Goal: Task Accomplishment & Management: Use online tool/utility

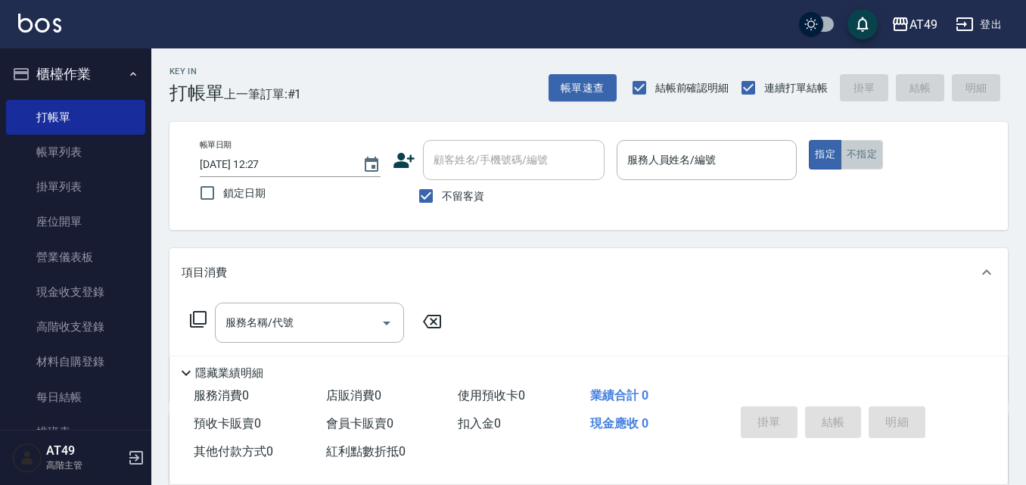
click at [872, 164] on button "不指定" at bounding box center [862, 155] width 42 height 30
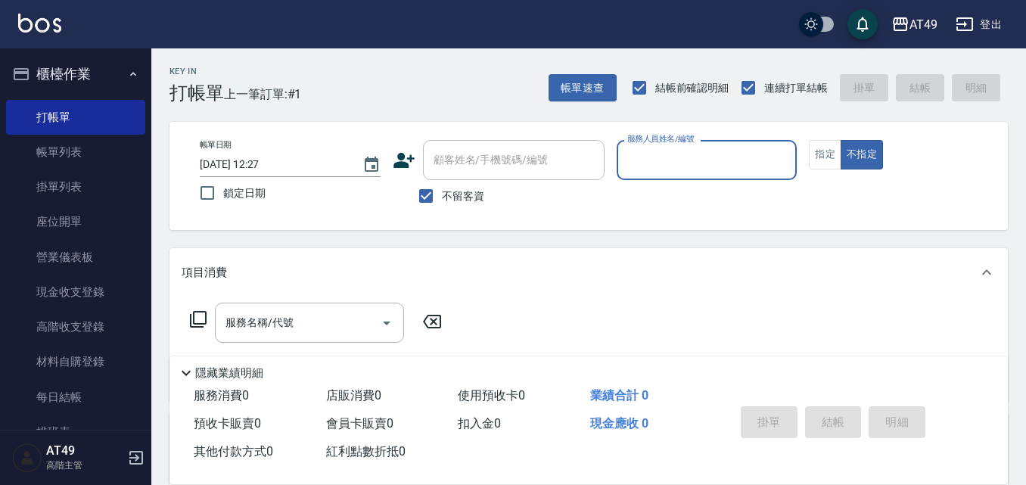
click at [744, 165] on input "服務人員姓名/編號" at bounding box center [706, 160] width 167 height 26
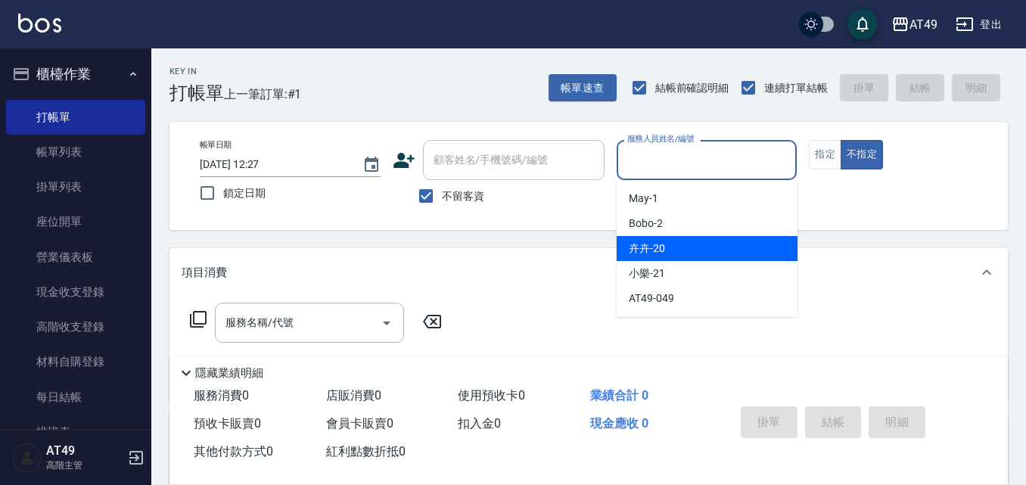
click at [697, 248] on div "卉卉 -20" at bounding box center [707, 248] width 181 height 25
type input "卉卉-20"
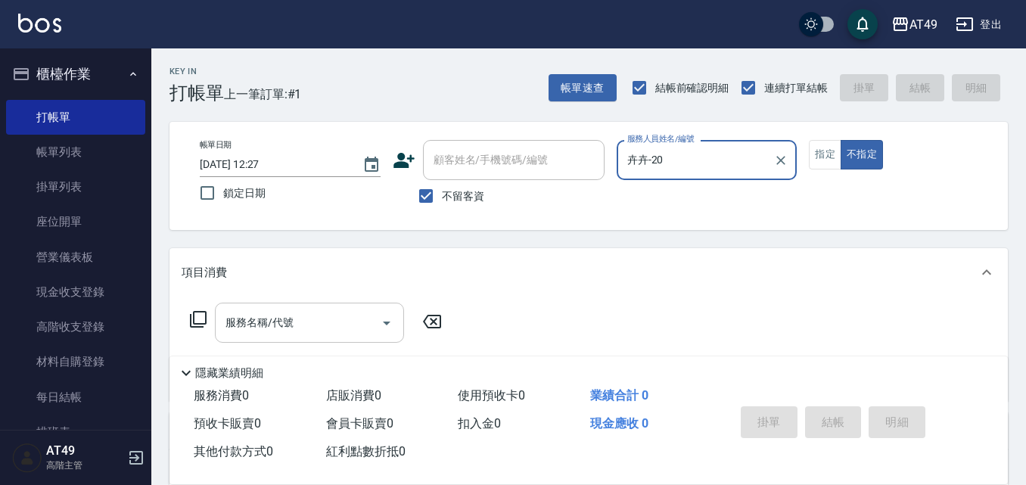
click at [303, 319] on input "服務名稱/代號" at bounding box center [298, 322] width 153 height 26
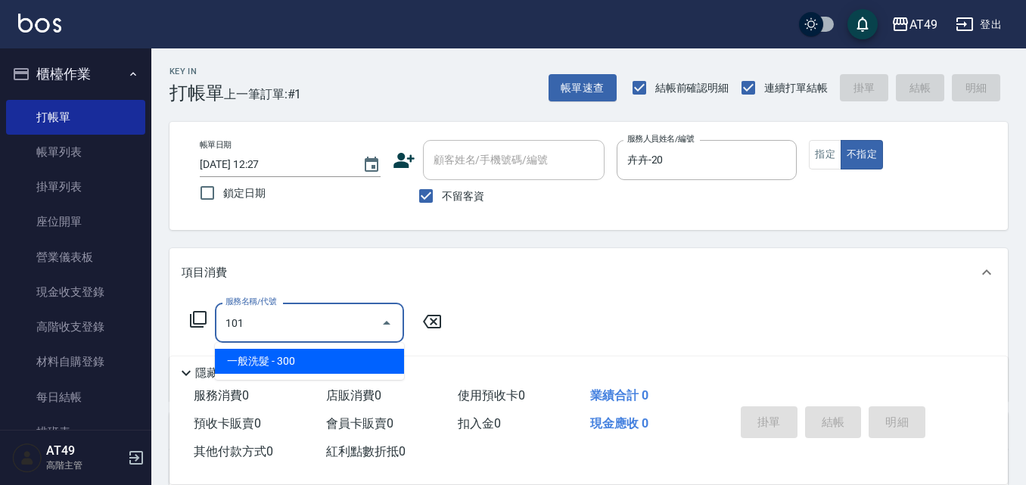
click at [322, 369] on span "一般洗髮 - 300" at bounding box center [309, 361] width 189 height 25
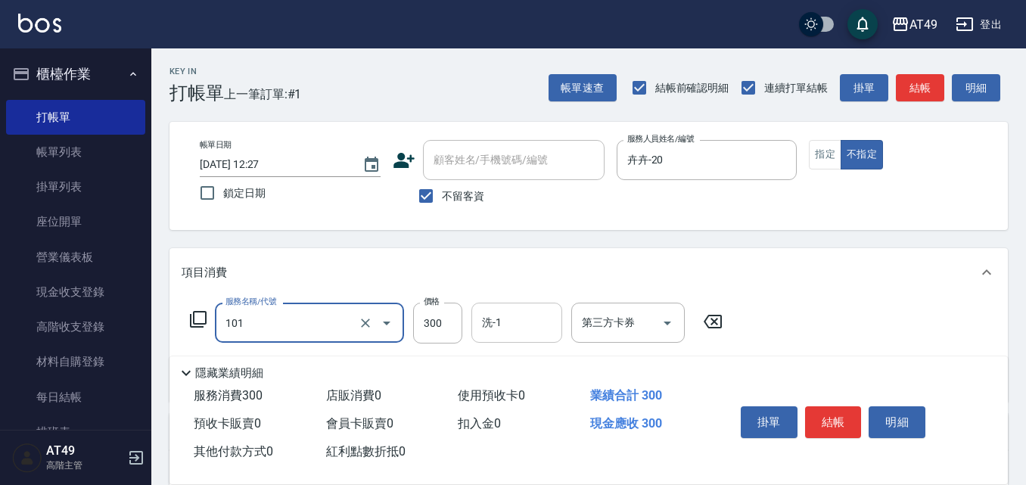
click at [500, 336] on input "洗-1" at bounding box center [516, 322] width 77 height 26
type input "一般洗髮(101)"
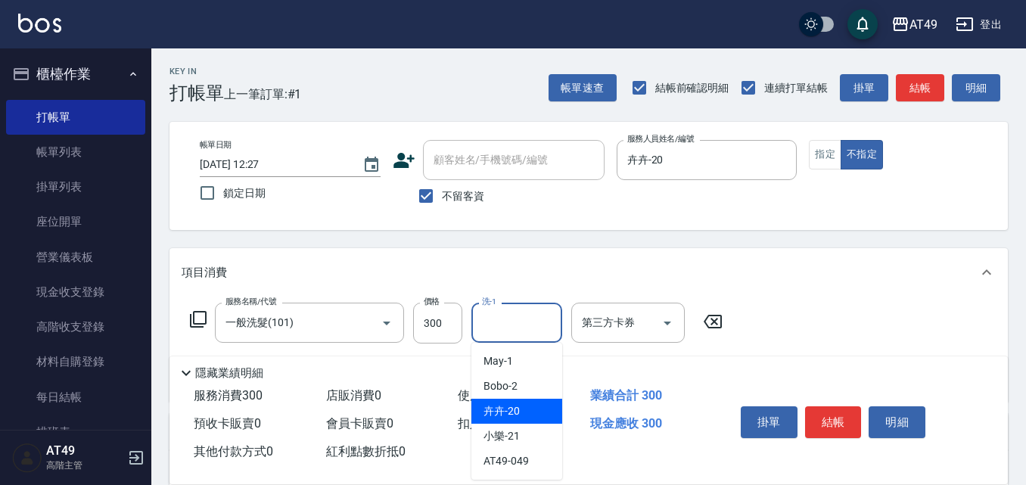
click at [524, 406] on div "卉卉 -20" at bounding box center [516, 411] width 91 height 25
type input "卉卉-20"
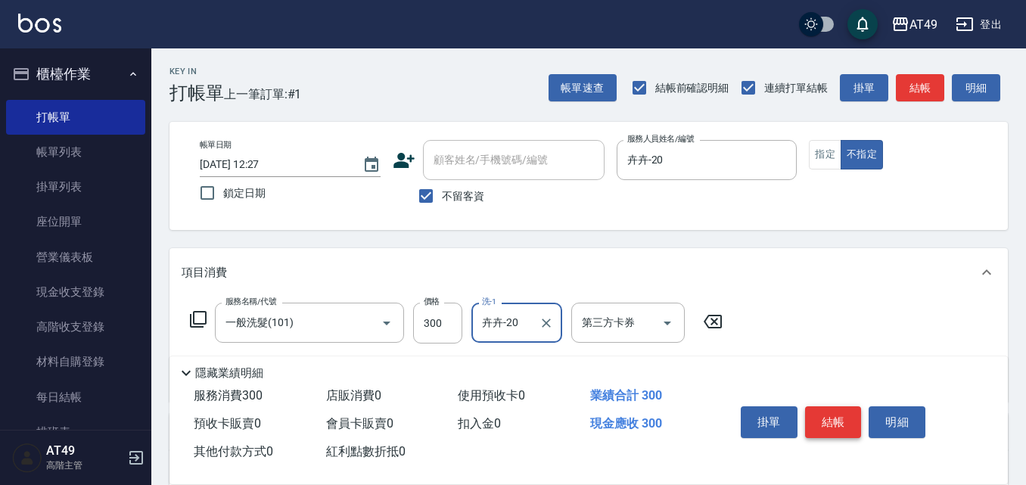
click at [817, 413] on button "結帳" at bounding box center [833, 422] width 57 height 32
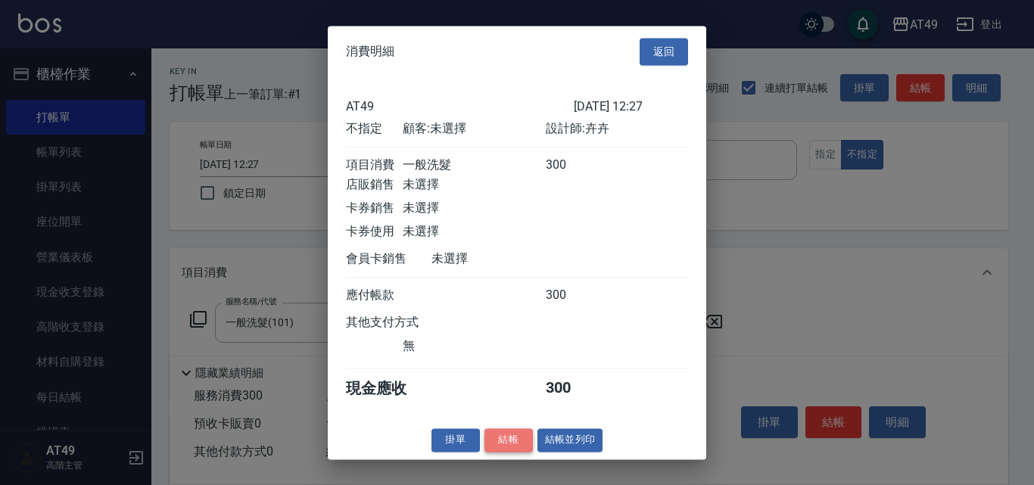
click at [508, 452] on button "結帳" at bounding box center [508, 439] width 48 height 23
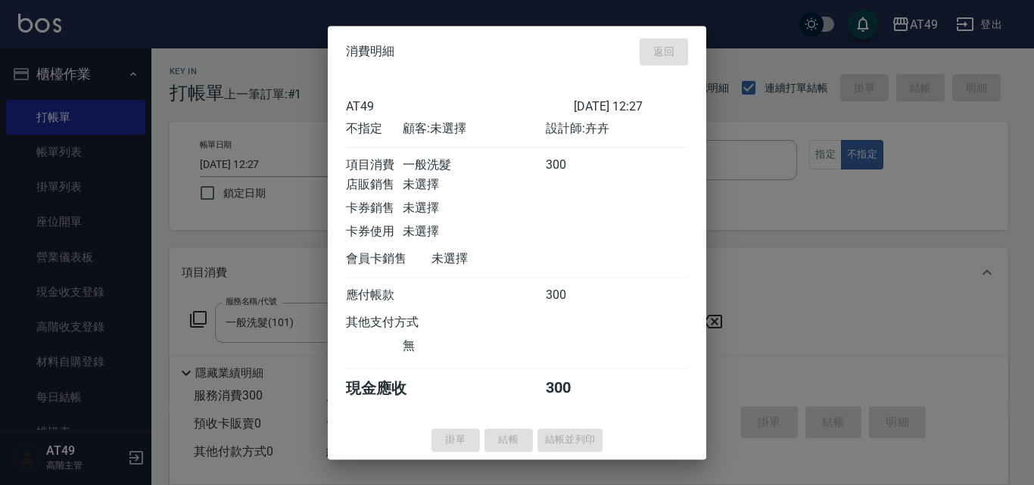
type input "[DATE] 14:25"
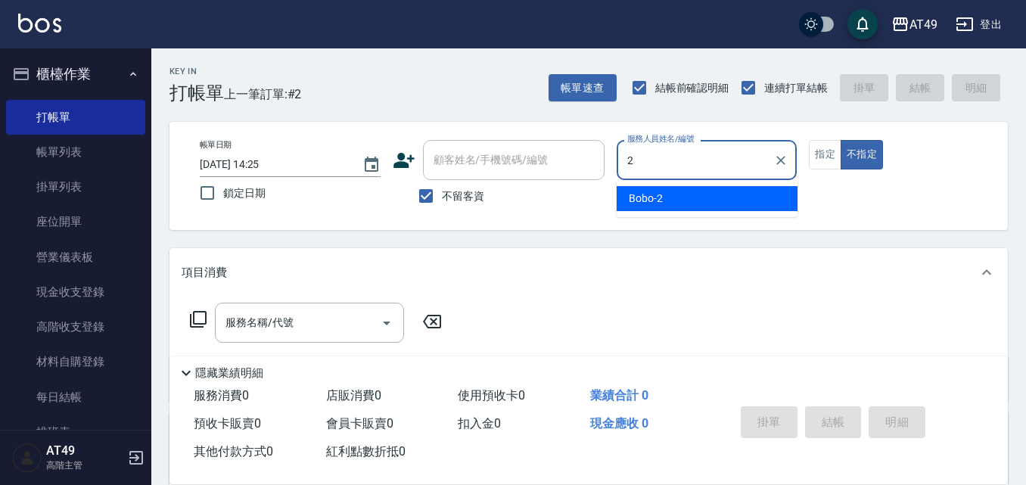
type input "2"
type button "false"
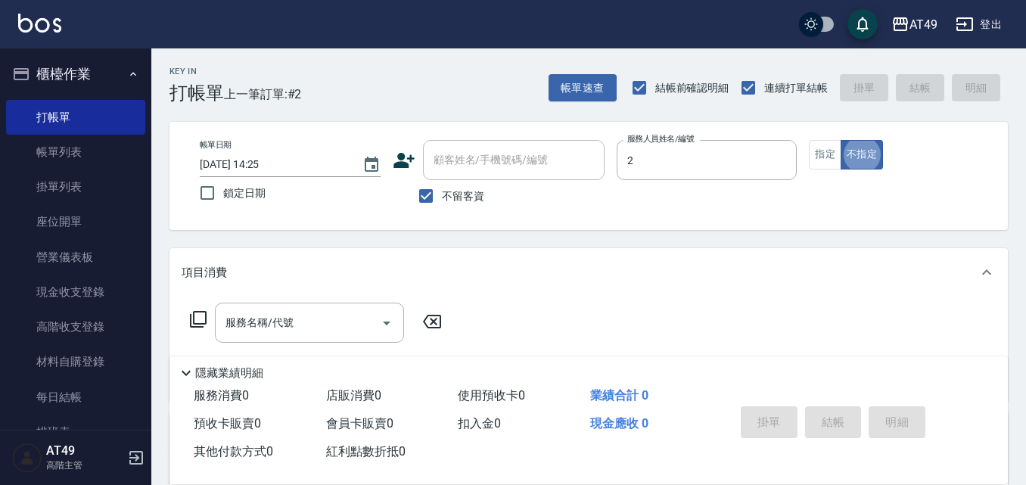
type input "Bobo-2"
click at [832, 161] on button "指定" at bounding box center [825, 155] width 33 height 30
click at [327, 336] on input "服務名稱/代號" at bounding box center [298, 322] width 153 height 26
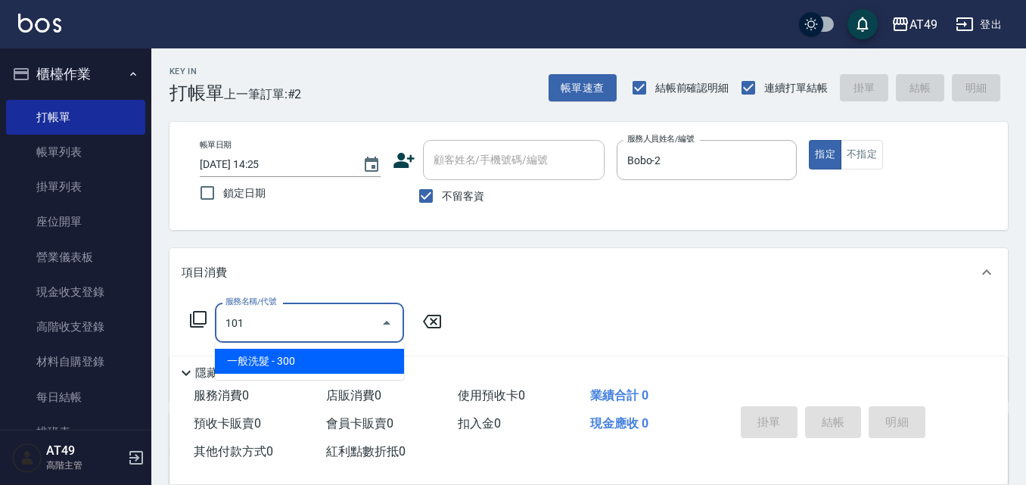
type input "一般洗髮(101)"
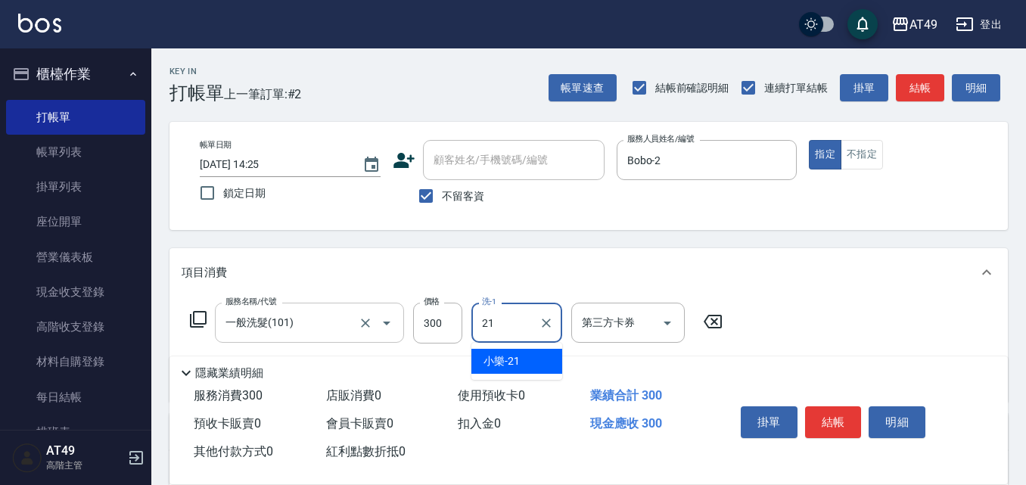
type input "小樂-21"
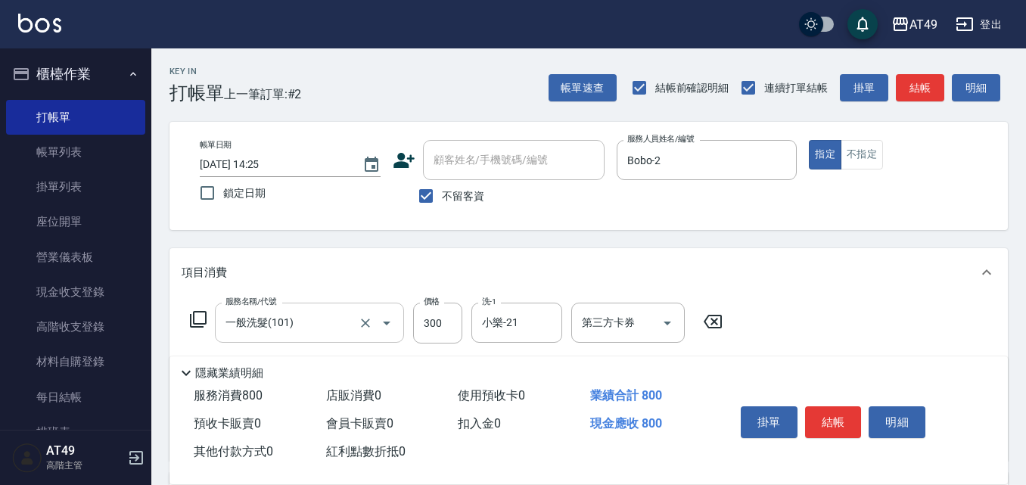
type input "精緻剪髮(201)"
click at [806, 414] on button "結帳" at bounding box center [833, 422] width 57 height 32
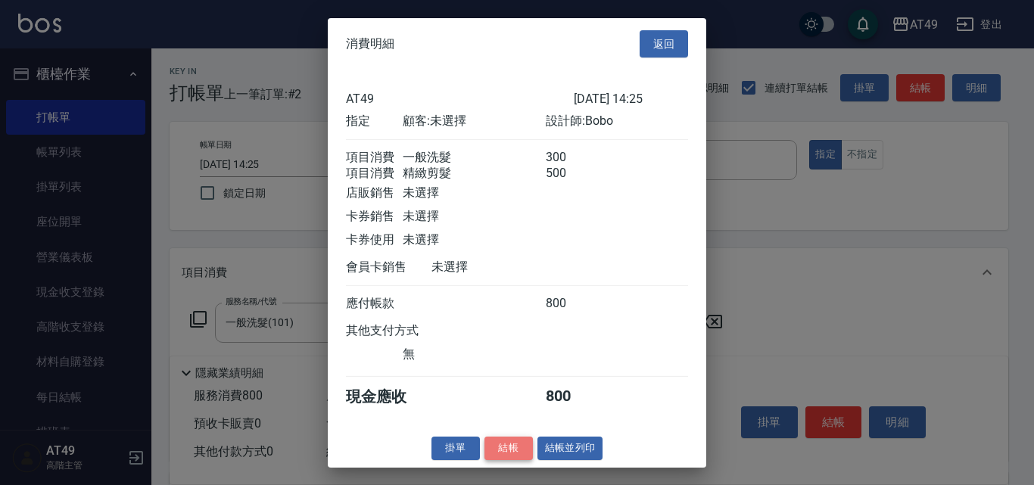
click at [498, 460] on button "結帳" at bounding box center [508, 448] width 48 height 23
type input "[DATE] 14:30"
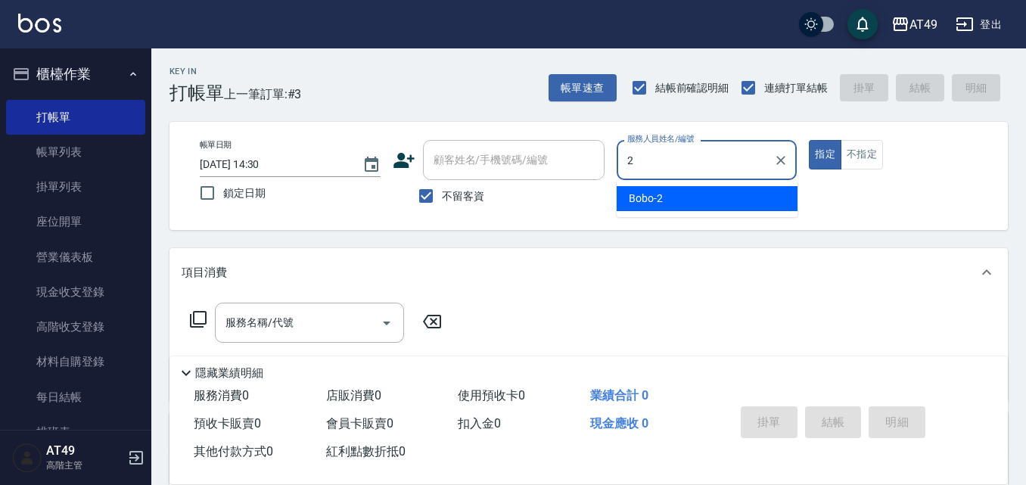
type input "Bobo-2"
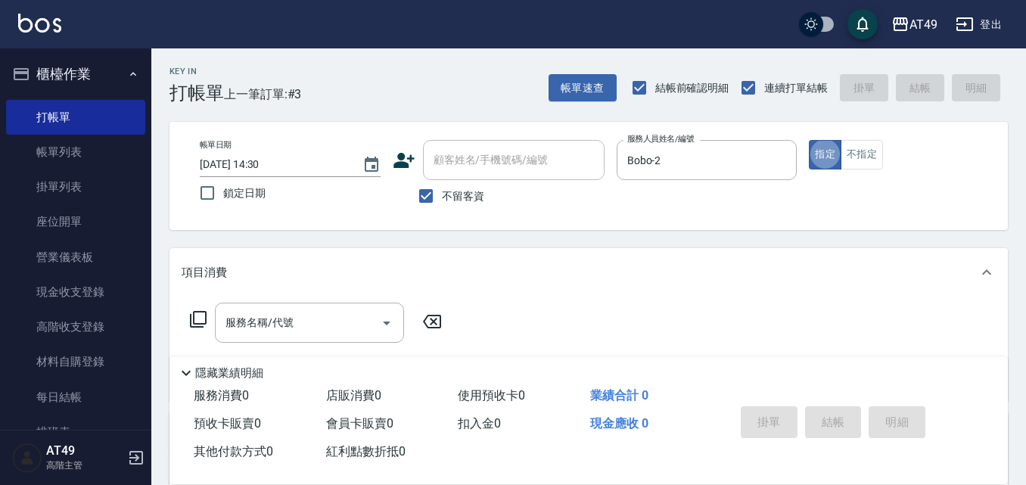
type button "true"
click at [255, 327] on input "服務名稱/代號" at bounding box center [298, 322] width 153 height 26
click at [476, 240] on div "Key In 打帳單 上一筆訂單:#3 帳單速查 結帳前確認明細 連續打單結帳 掛單 結帳 明細 帳單日期 [DATE] 14:30 鎖定日期 顧客姓名/手機…" at bounding box center [588, 375] width 875 height 655
click at [479, 237] on div "Key In 打帳單 上一筆訂單:#3 帳單速查 結帳前確認明細 連續打單結帳 掛單 結帳 明細 帳單日期 [DATE] 14:30 鎖定日期 顧客姓名/手機…" at bounding box center [588, 375] width 875 height 655
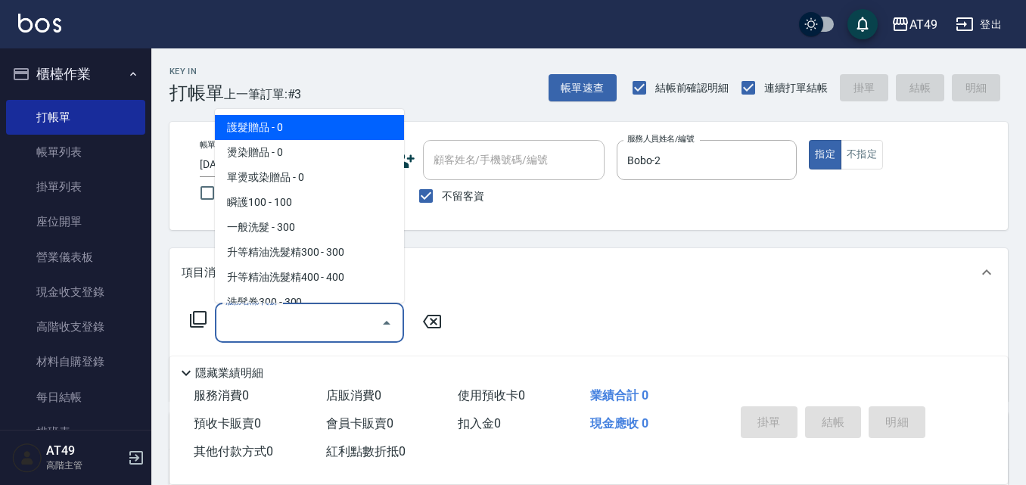
click at [344, 325] on input "服務名稱/代號" at bounding box center [298, 322] width 153 height 26
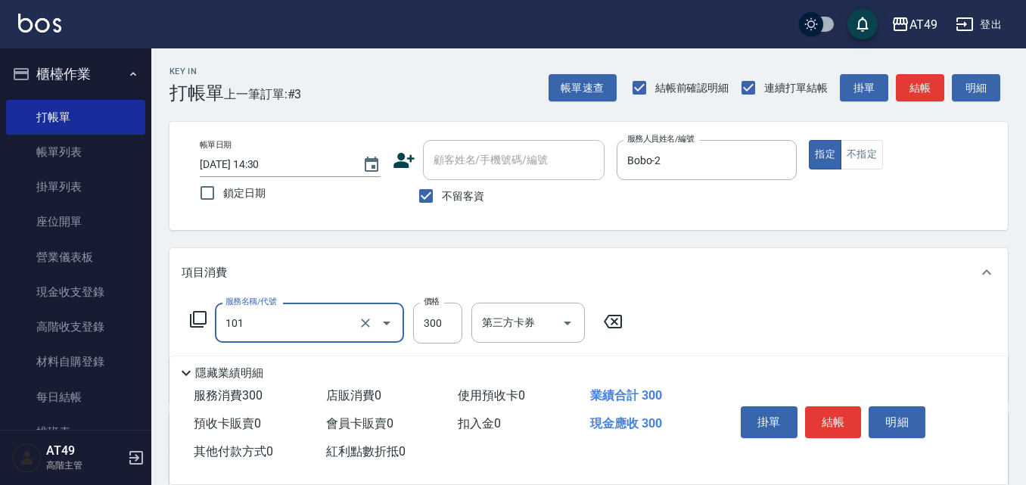
type input "一般洗髮(101)"
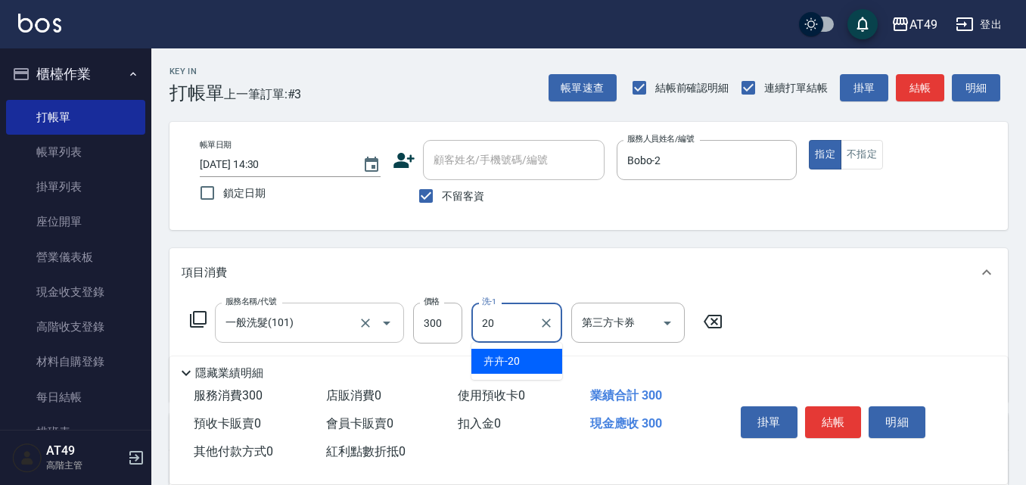
type input "卉卉-20"
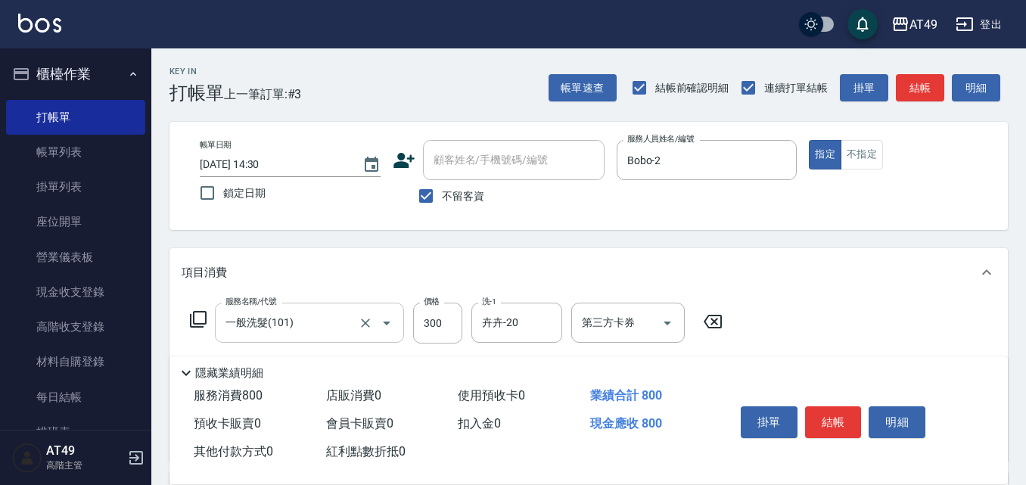
type input "精緻剪髮(201)"
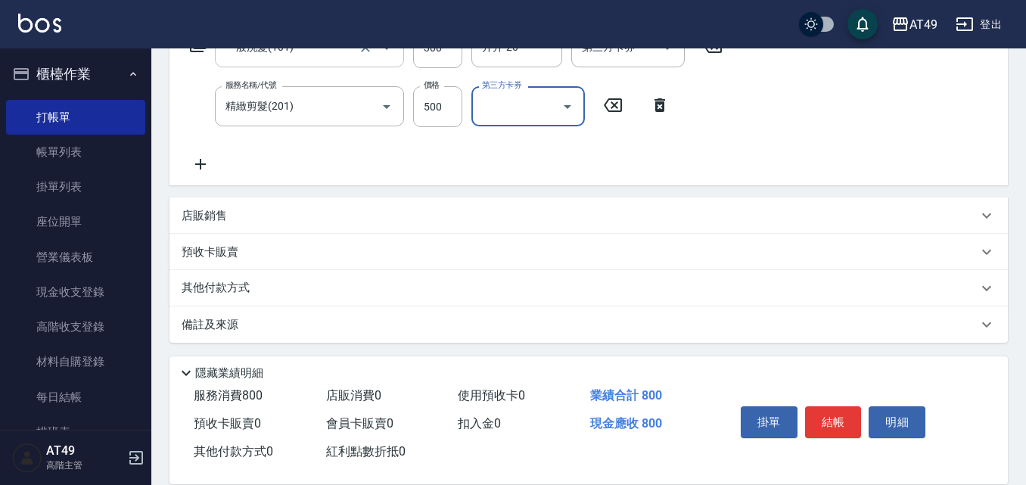
scroll to position [278, 0]
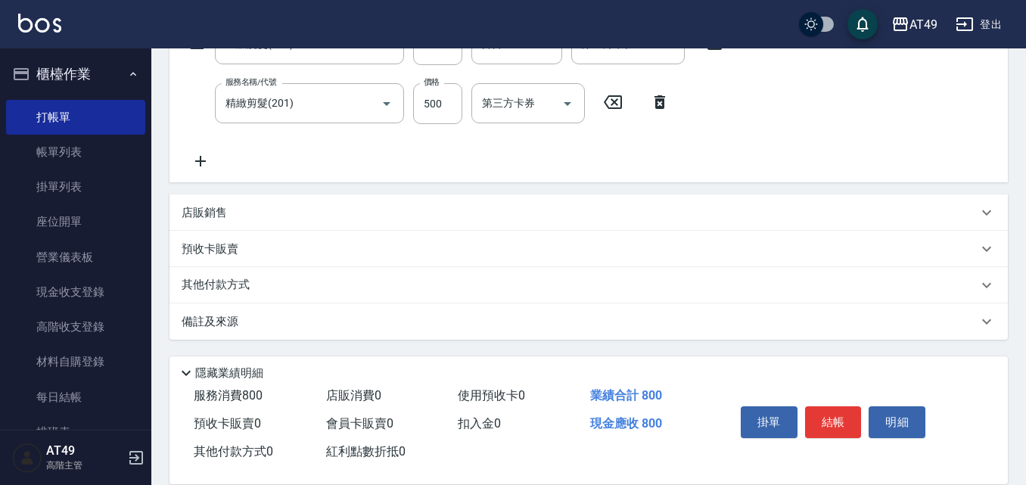
click at [201, 167] on icon at bounding box center [201, 161] width 38 height 18
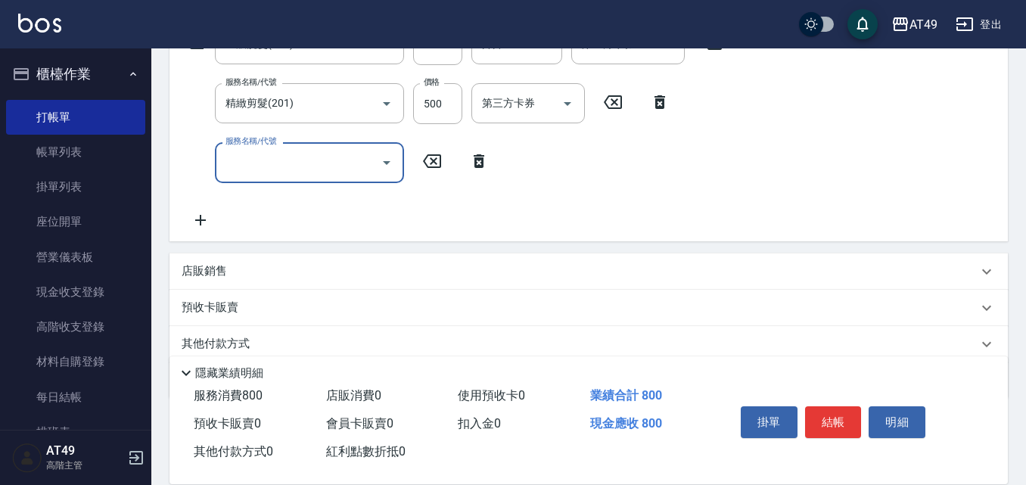
click at [350, 169] on input "服務名稱/代號" at bounding box center [298, 162] width 153 height 26
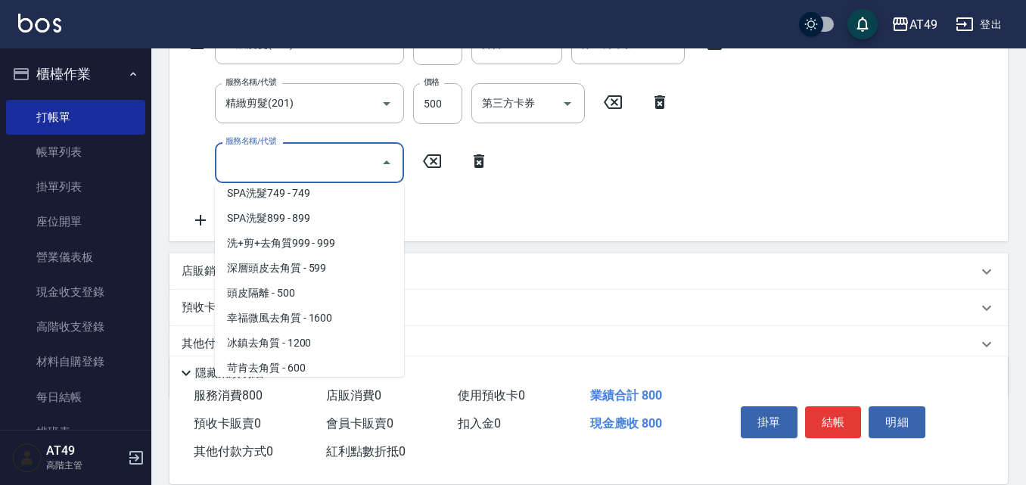
scroll to position [908, 0]
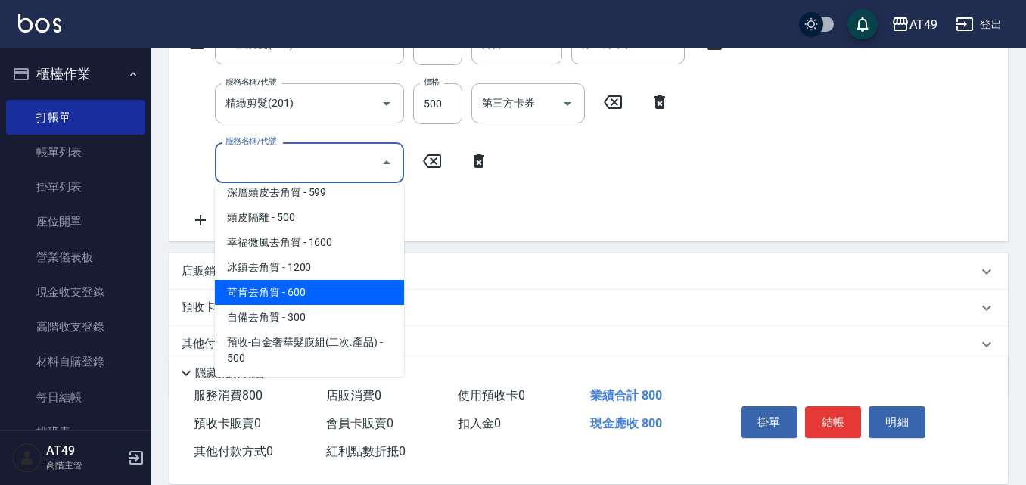
click at [263, 286] on span "苛肯去角質 - 600" at bounding box center [309, 292] width 189 height 25
type input "苛肯去角質(811)"
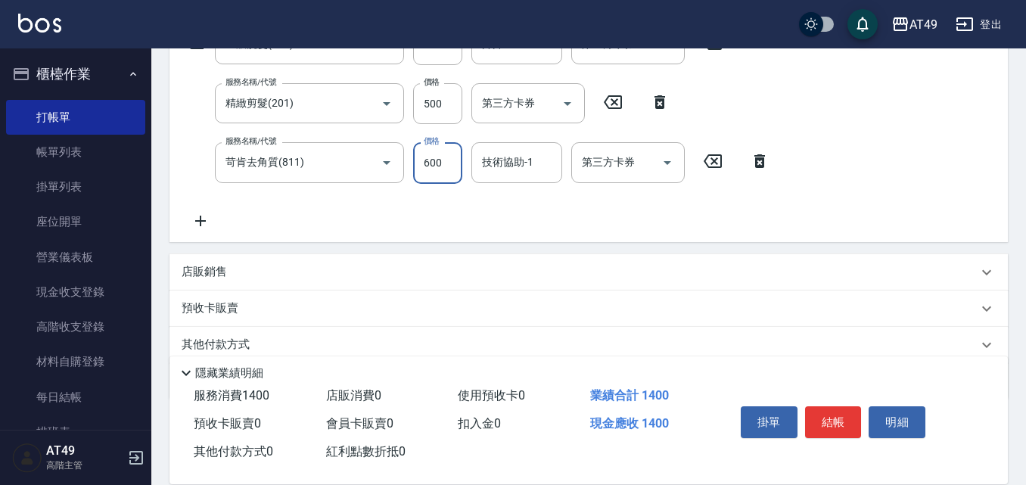
click at [451, 175] on input "600" at bounding box center [437, 162] width 49 height 41
type input "599"
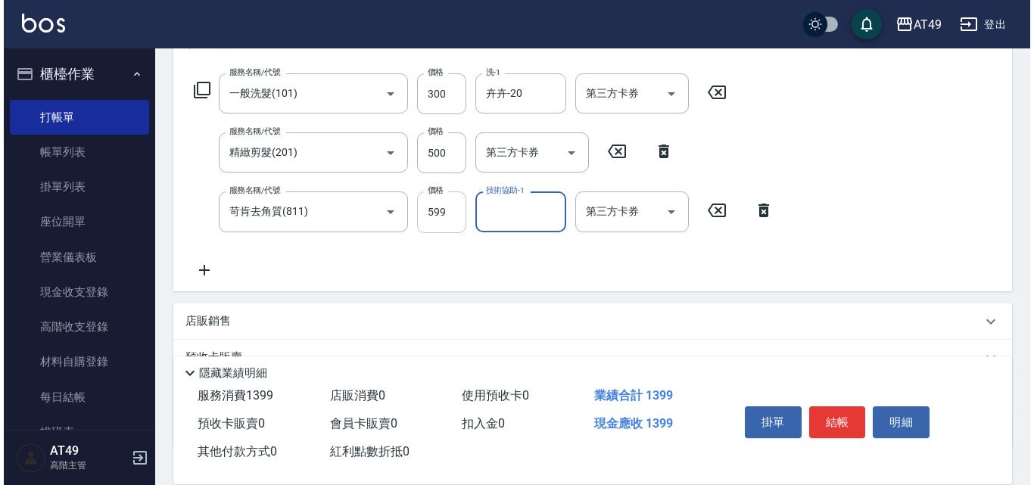
scroll to position [203, 0]
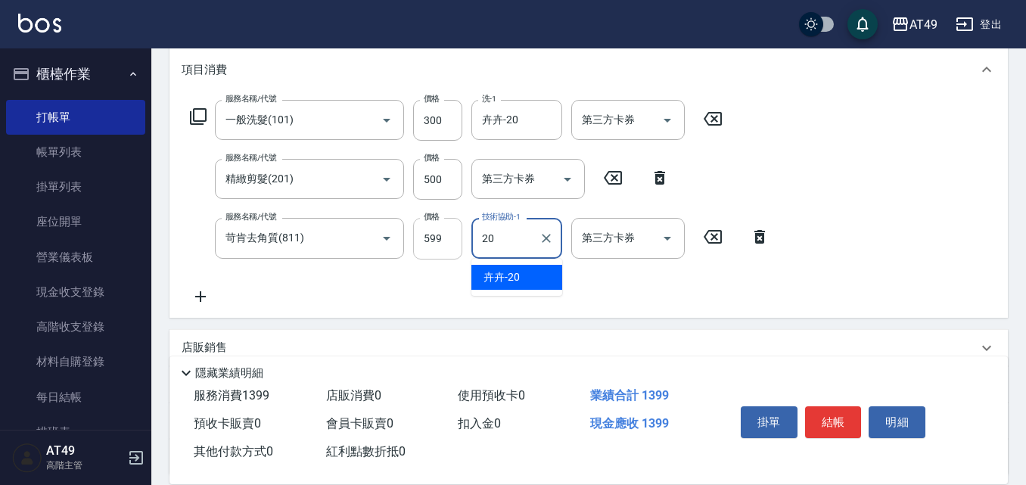
type input "卉卉-20"
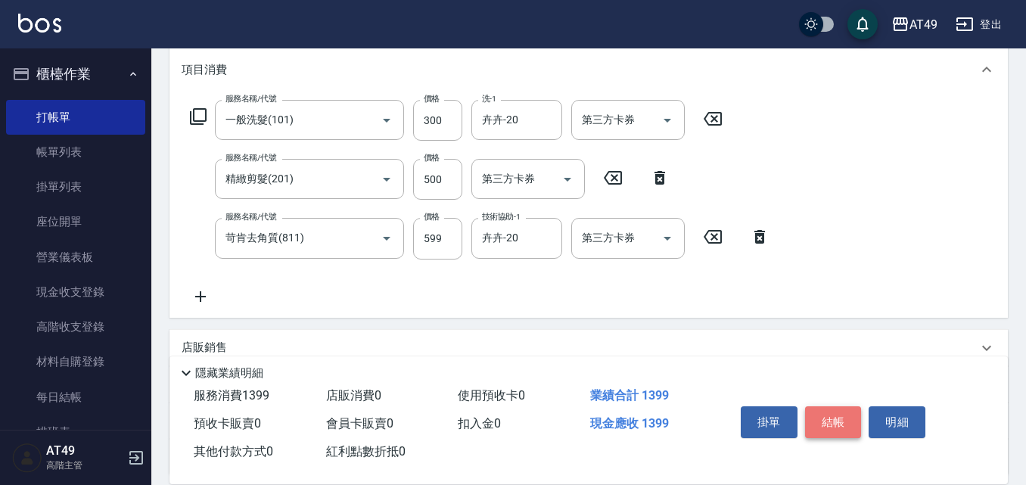
click at [836, 424] on button "結帳" at bounding box center [833, 422] width 57 height 32
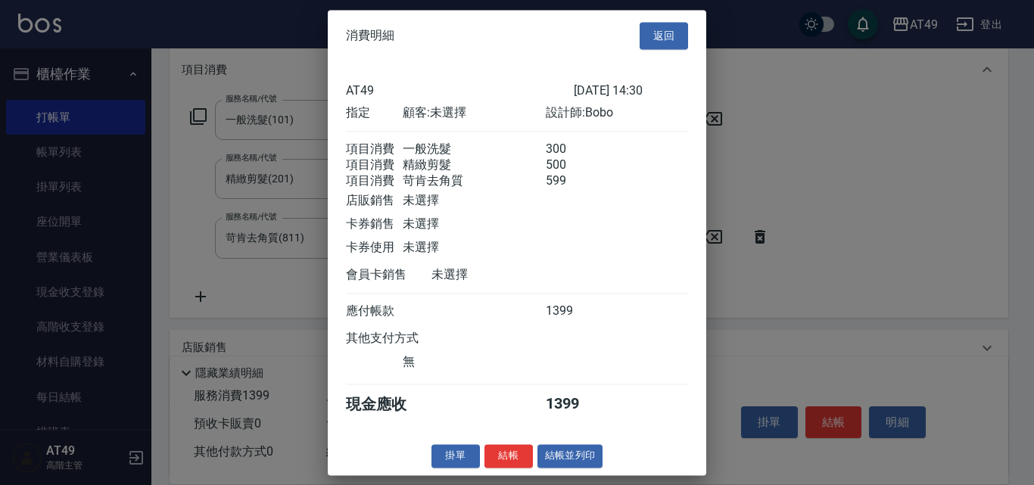
scroll to position [7, 0]
click at [524, 456] on button "結帳" at bounding box center [508, 455] width 48 height 23
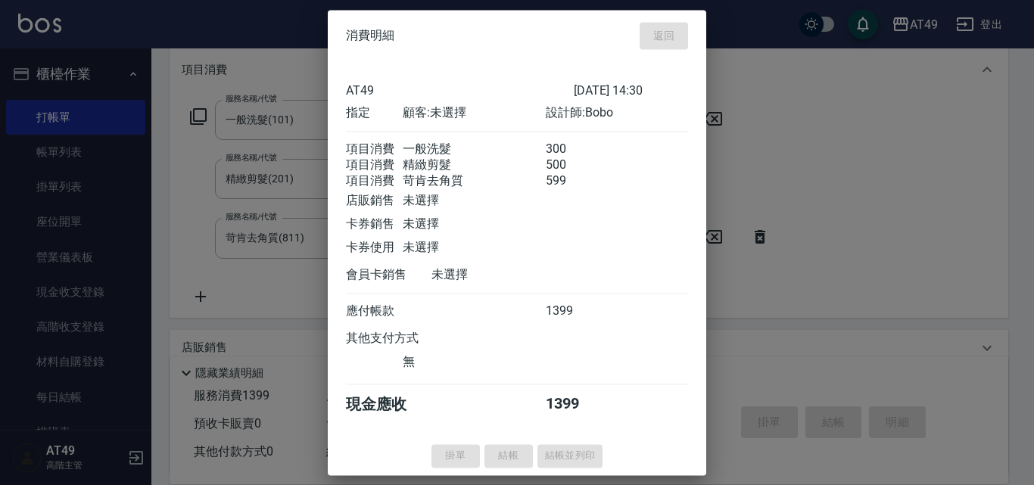
type input "[DATE] 14:33"
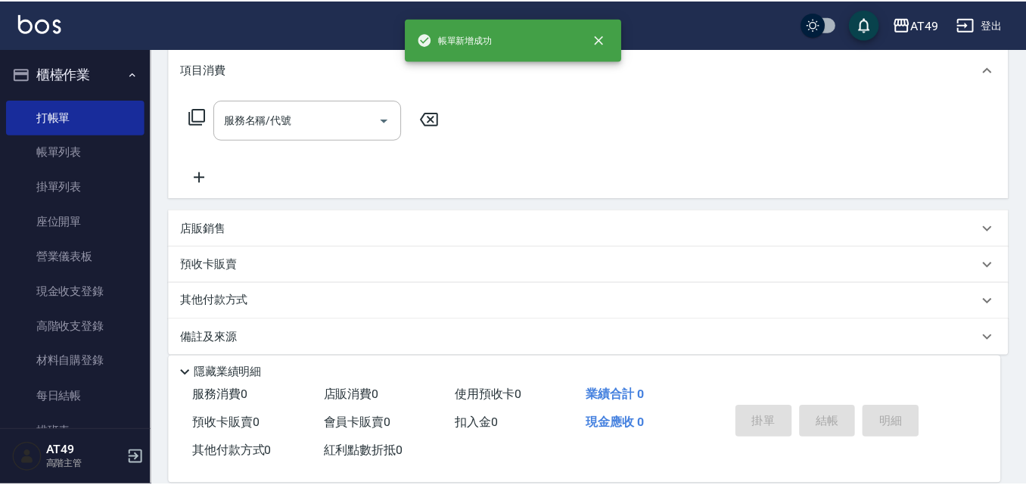
scroll to position [0, 0]
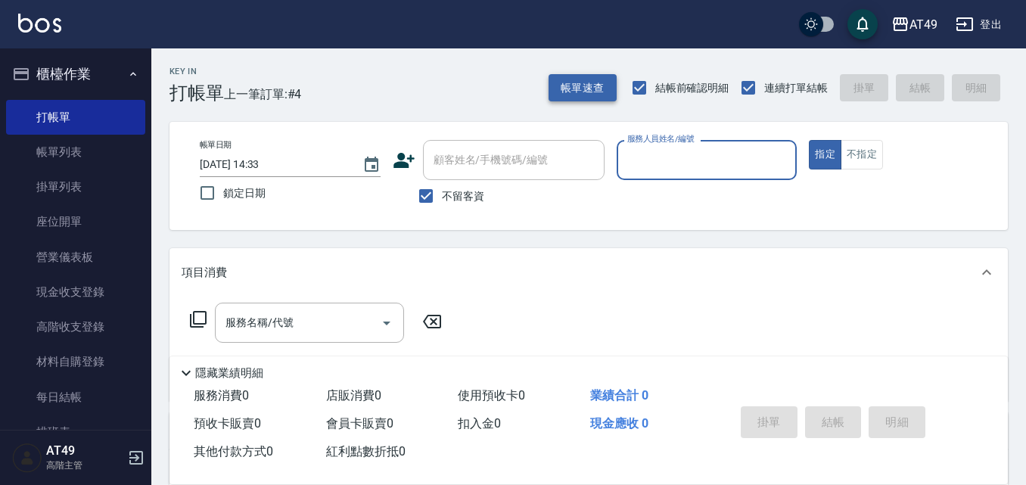
click at [588, 92] on button "帳單速查" at bounding box center [583, 88] width 68 height 28
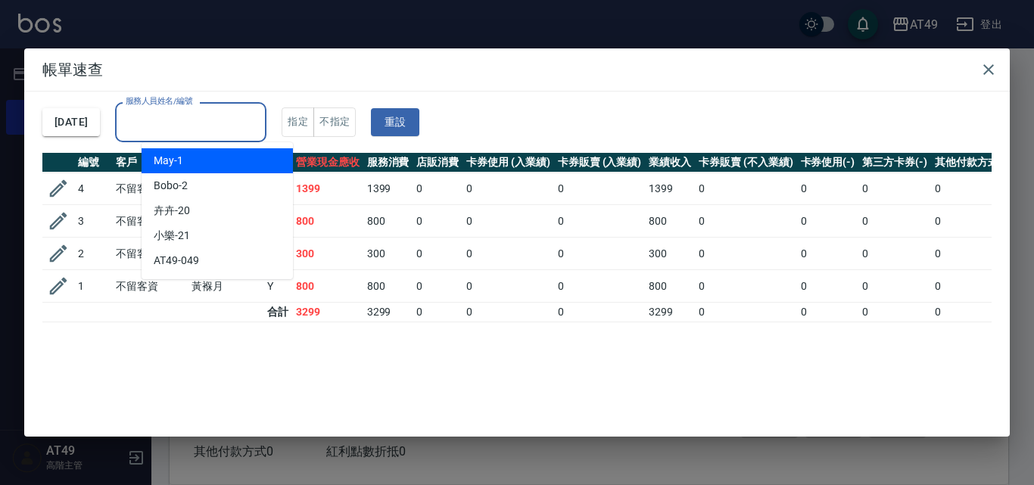
click at [205, 134] on input "服務人員姓名/編號" at bounding box center [191, 122] width 138 height 26
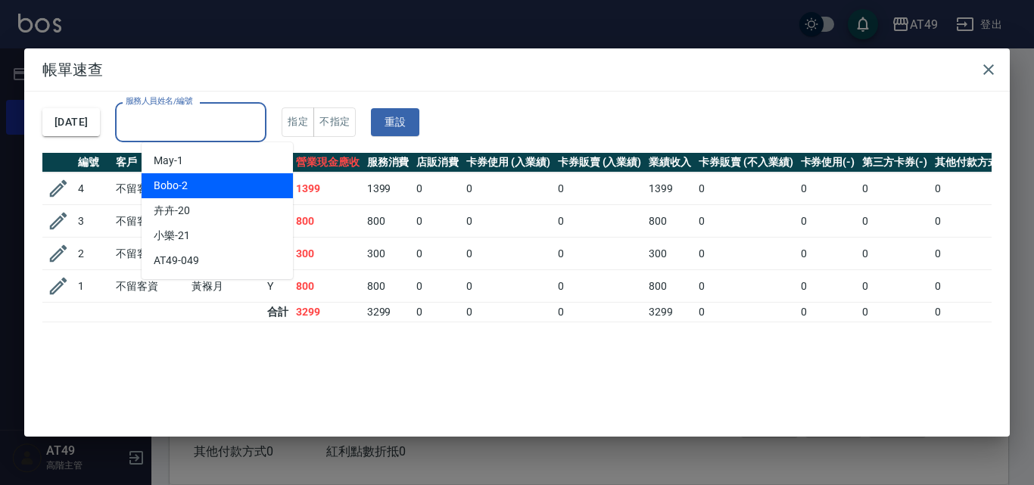
click at [249, 193] on div "Bobo -2" at bounding box center [216, 185] width 151 height 25
type input "Bobo-2"
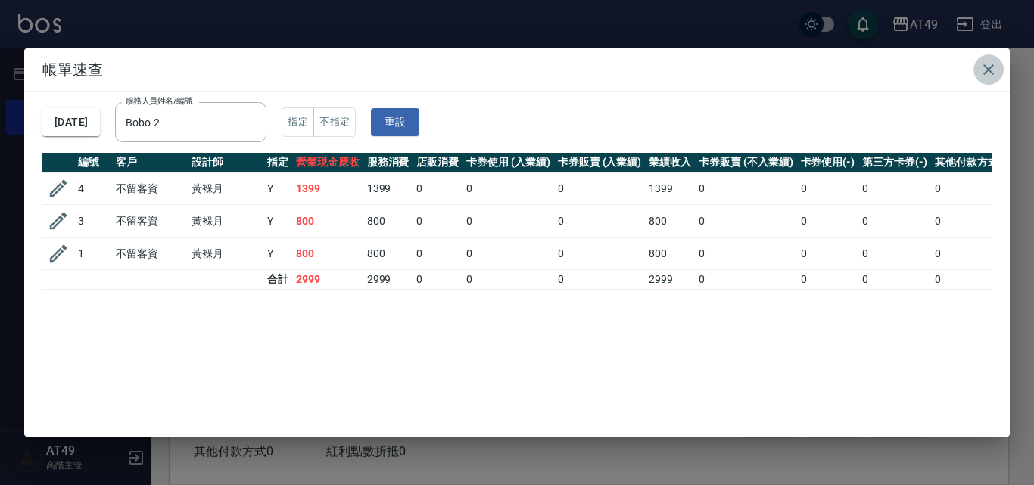
click at [991, 70] on icon "button" at bounding box center [988, 70] width 18 height 18
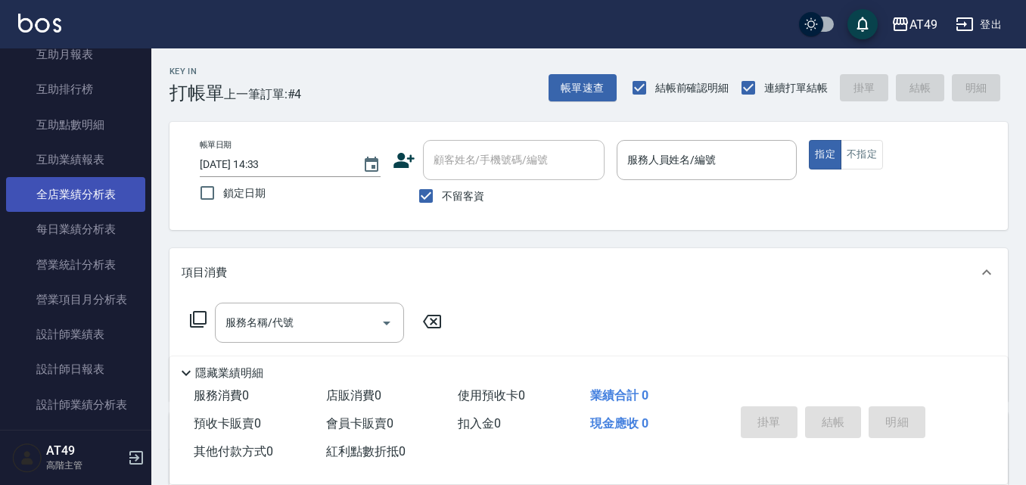
scroll to position [832, 0]
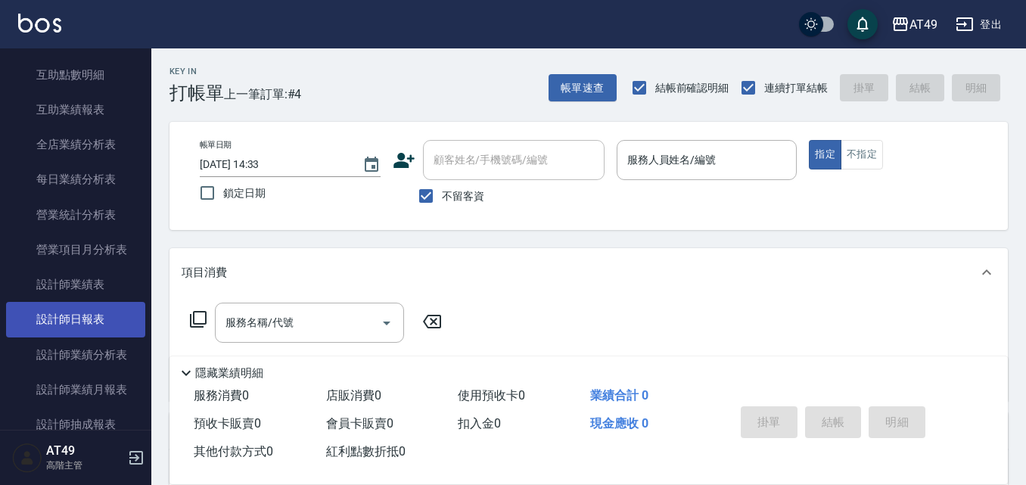
click at [73, 313] on link "設計師日報表" at bounding box center [75, 319] width 139 height 35
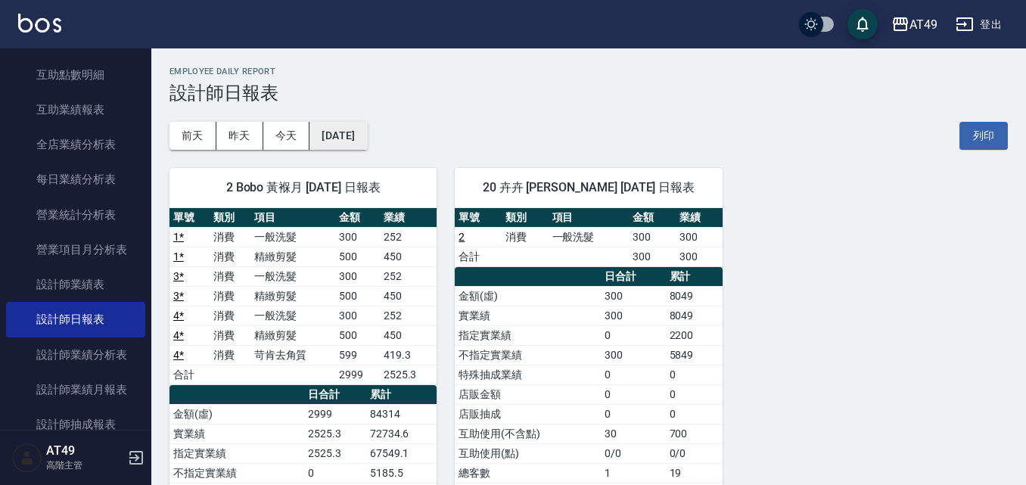
click at [326, 132] on button "[DATE]" at bounding box center [338, 136] width 58 height 28
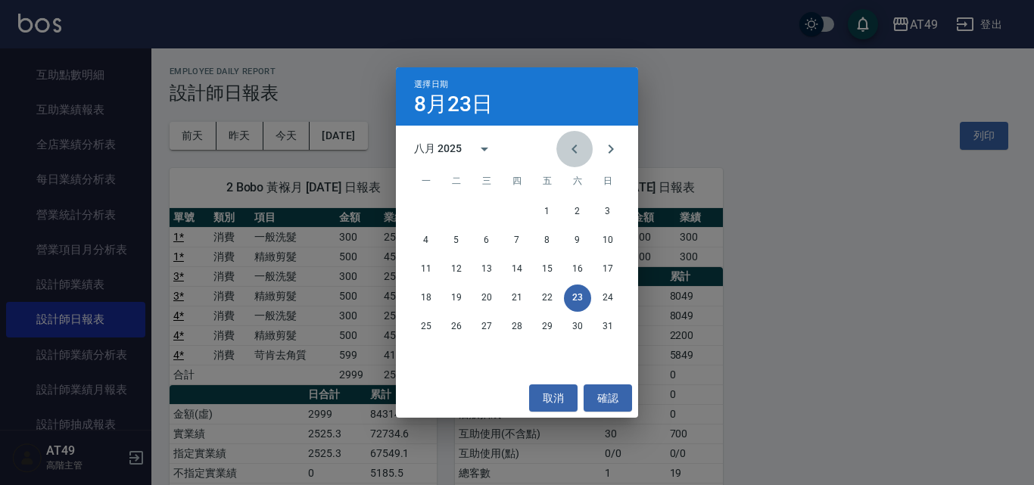
click at [578, 151] on icon "Previous month" at bounding box center [574, 149] width 18 height 18
click at [487, 291] on button "23" at bounding box center [486, 297] width 27 height 27
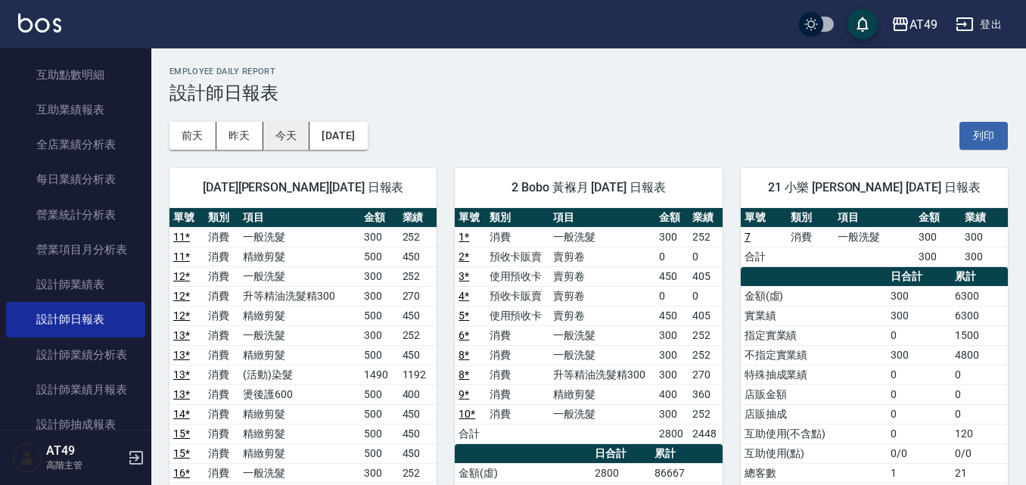
click at [297, 148] on button "今天" at bounding box center [286, 136] width 47 height 28
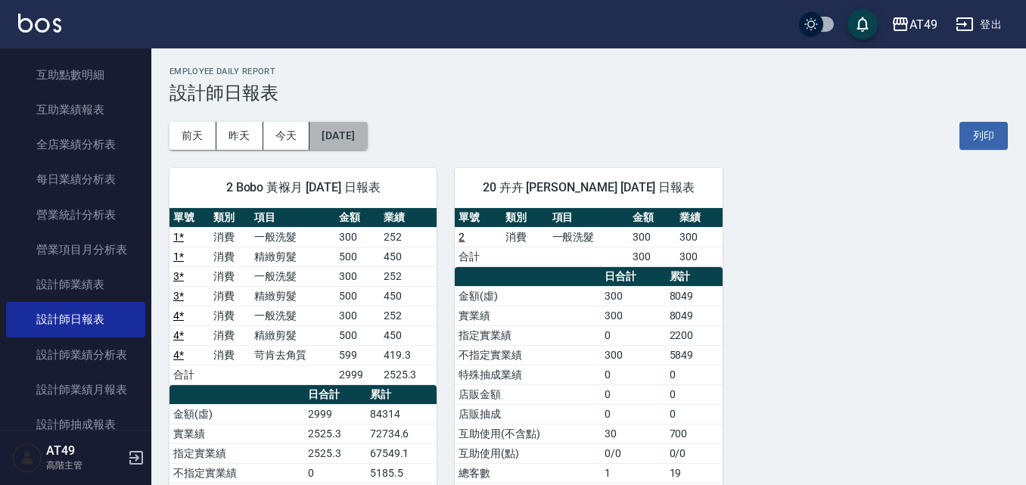
click at [323, 136] on button "[DATE]" at bounding box center [338, 136] width 58 height 28
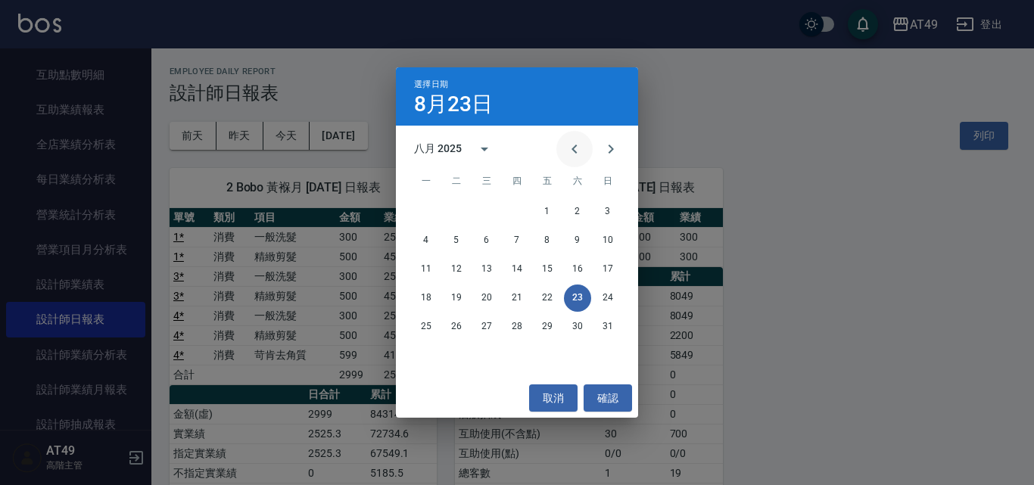
click at [565, 146] on icon "Previous month" at bounding box center [574, 149] width 18 height 18
click at [488, 297] on button "23" at bounding box center [486, 297] width 27 height 27
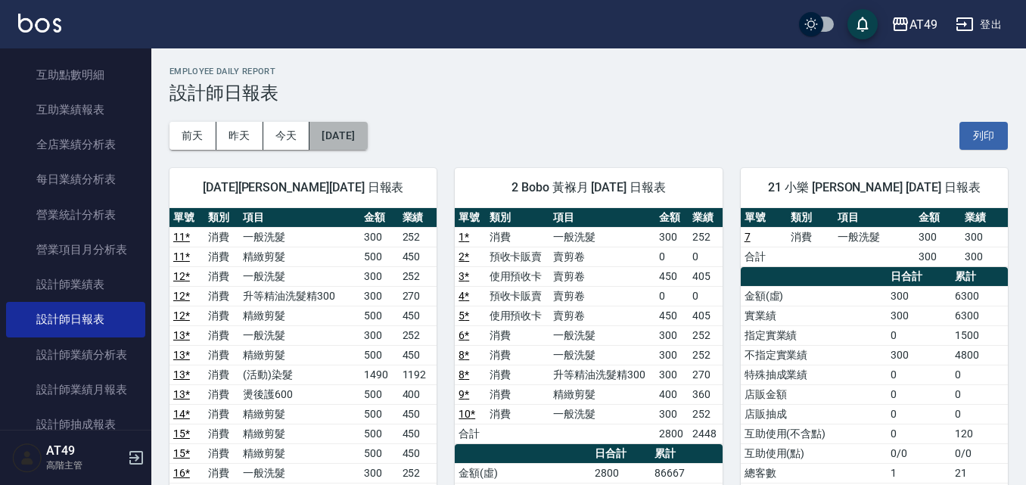
click at [365, 140] on button "[DATE]" at bounding box center [338, 136] width 58 height 28
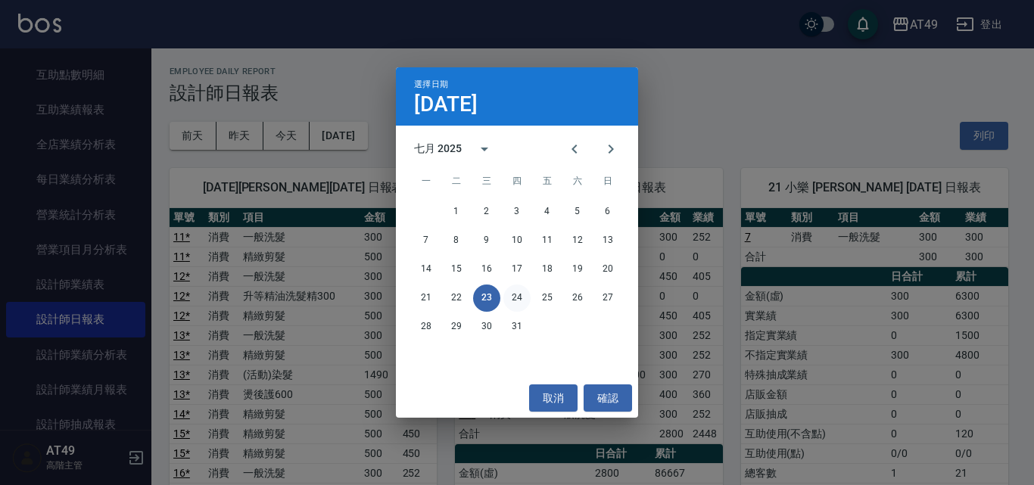
click at [515, 301] on button "24" at bounding box center [516, 297] width 27 height 27
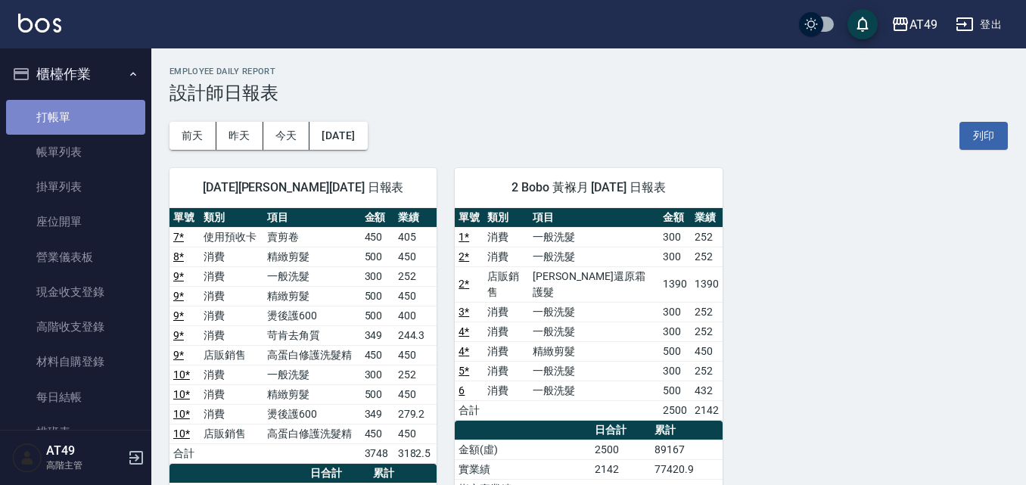
click at [82, 104] on link "打帳單" at bounding box center [75, 117] width 139 height 35
